Goal: Task Accomplishment & Management: Manage account settings

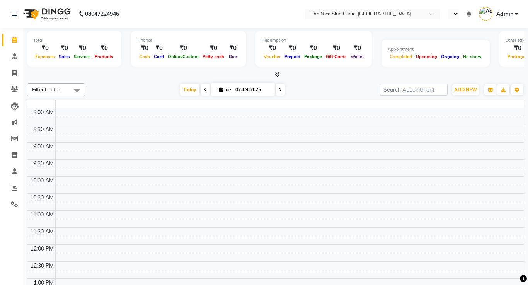
select select "en"
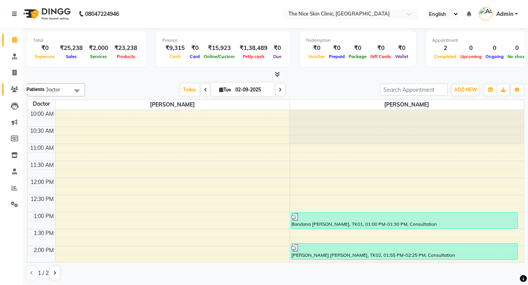
click at [14, 92] on span at bounding box center [15, 89] width 14 height 9
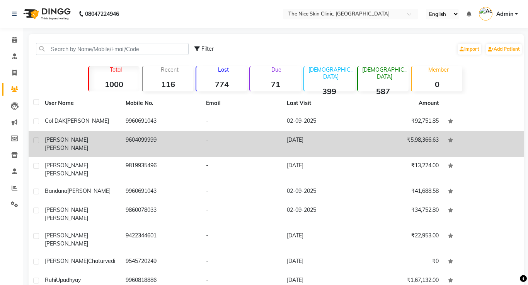
click at [78, 144] on span "[PERSON_NAME]" at bounding box center [66, 147] width 43 height 7
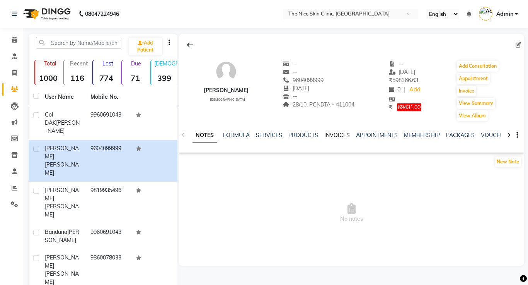
click at [330, 134] on link "INVOICES" at bounding box center [338, 135] width 26 height 7
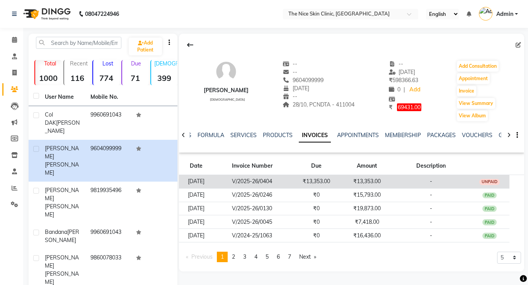
click at [324, 181] on td "₹13,353.00" at bounding box center [316, 182] width 51 height 14
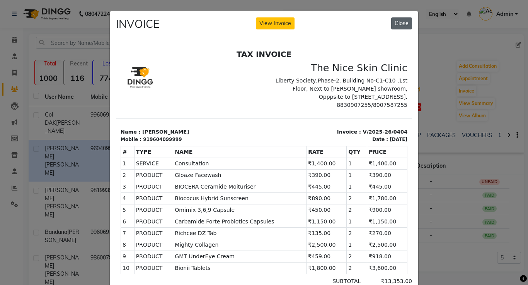
click at [407, 21] on button "Close" at bounding box center [401, 23] width 21 height 12
